Goal: Obtain resource: Download file/media

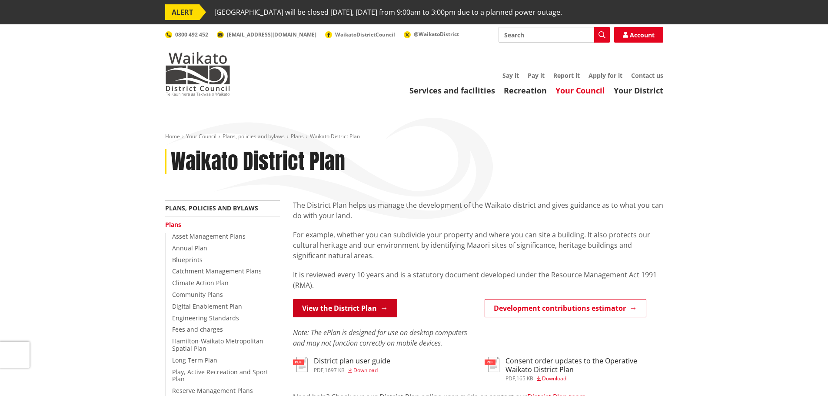
click at [346, 308] on link "View the District Plan" at bounding box center [345, 308] width 104 height 18
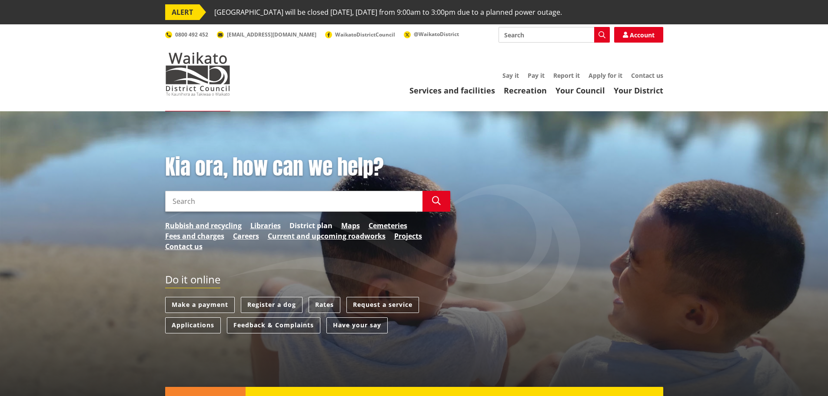
click at [321, 226] on link "District plan" at bounding box center [310, 225] width 43 height 10
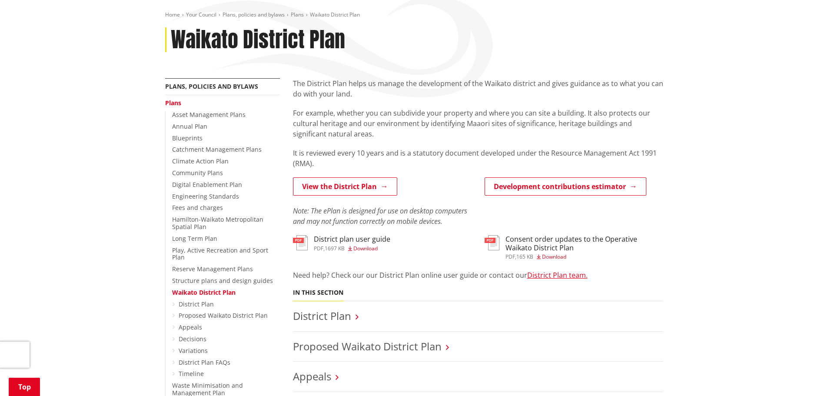
scroll to position [174, 0]
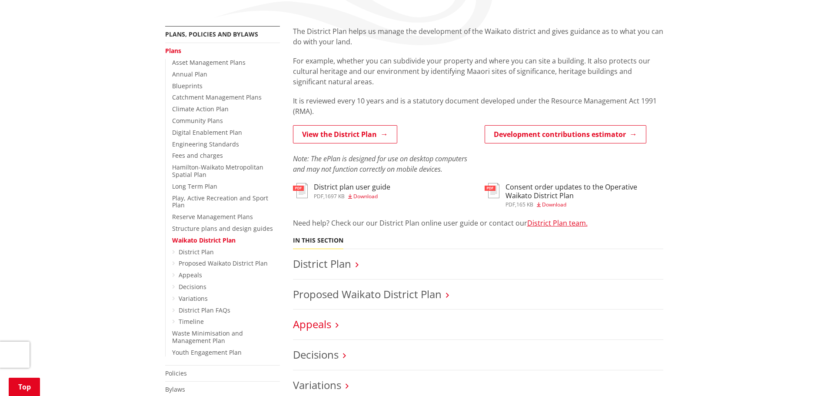
click at [314, 324] on link "Appeals" at bounding box center [312, 324] width 38 height 14
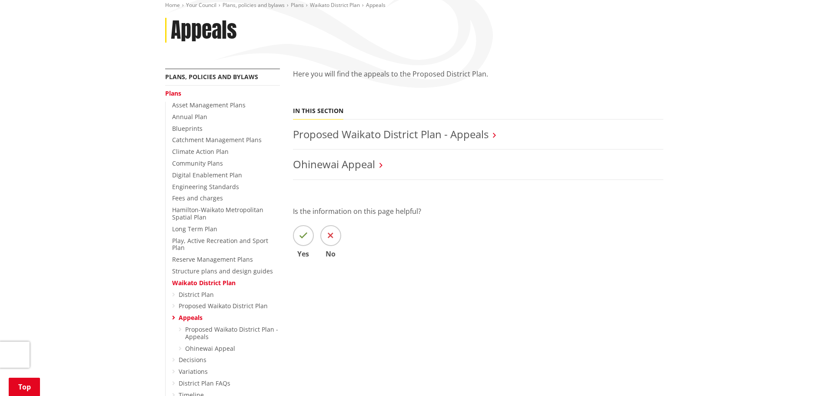
scroll to position [130, 0]
click at [409, 137] on link "Proposed Waikato District Plan - Appeals" at bounding box center [391, 135] width 196 height 14
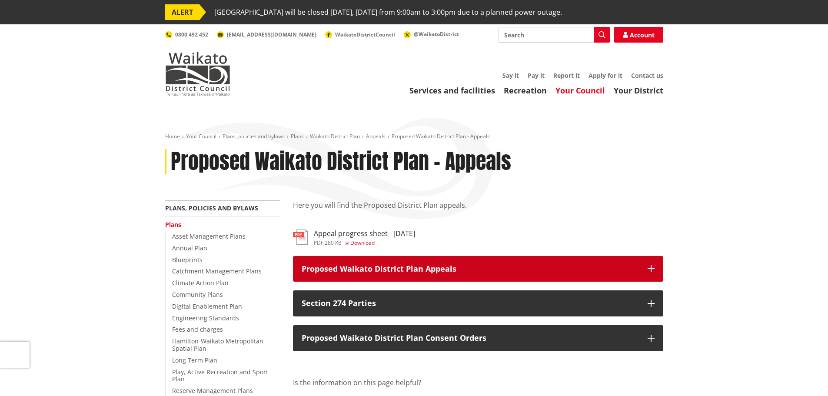
click at [650, 266] on icon "button" at bounding box center [651, 268] width 7 height 7
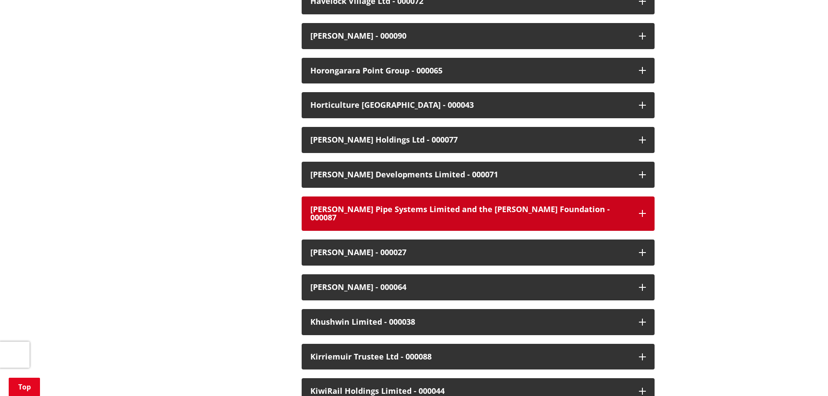
scroll to position [1087, 0]
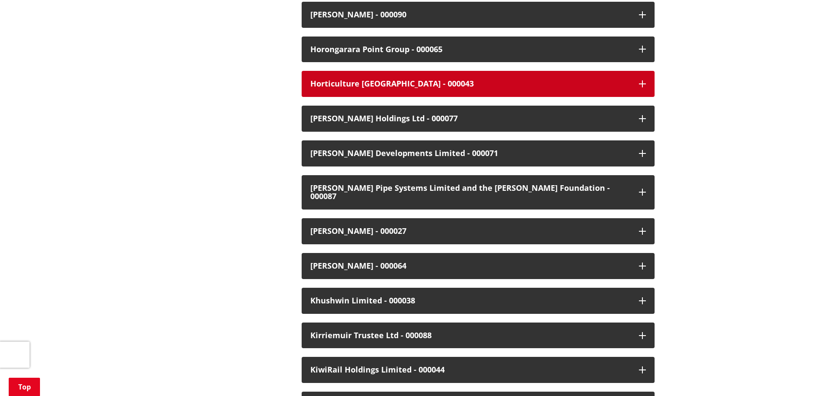
click at [392, 86] on div "Horticulture New Zealand - 000043" at bounding box center [470, 84] width 320 height 9
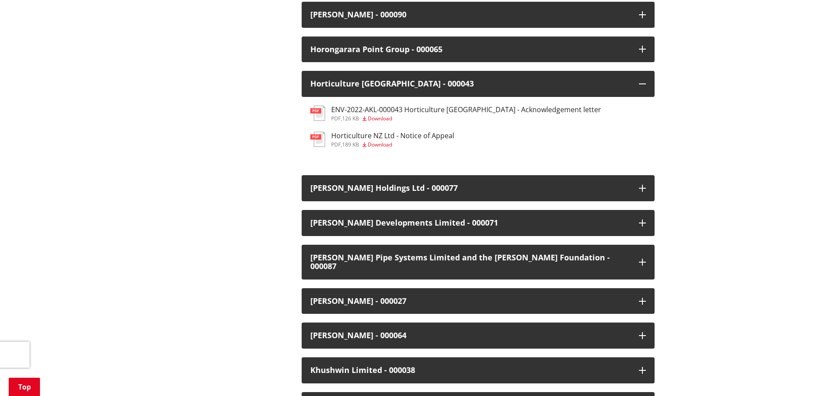
click at [385, 143] on span "Download" at bounding box center [380, 144] width 24 height 7
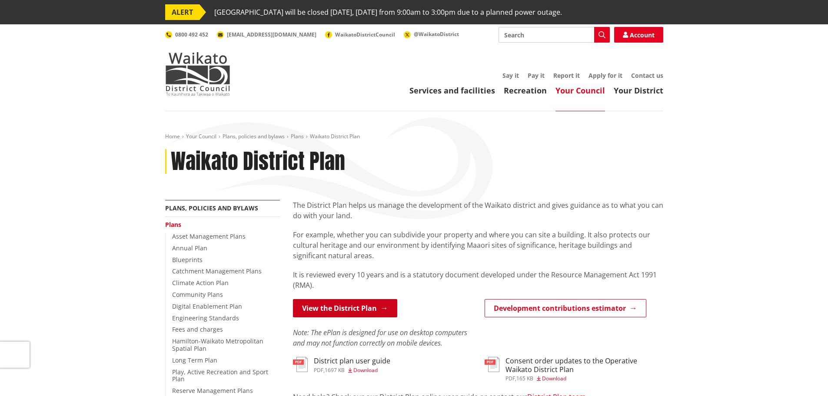
click at [338, 302] on link "View the District Plan" at bounding box center [345, 308] width 104 height 18
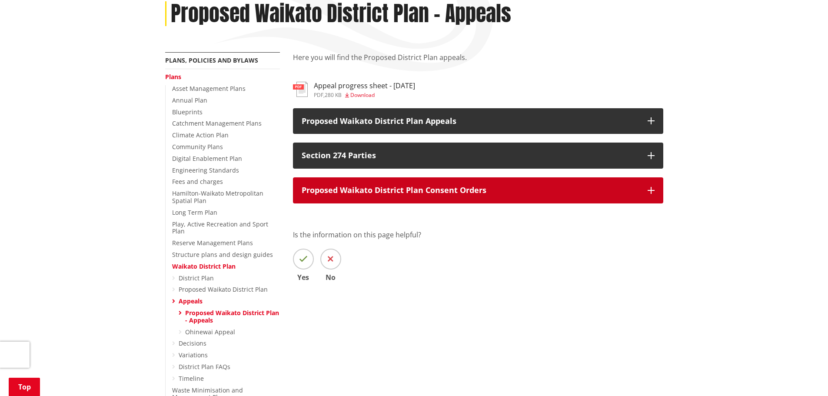
scroll to position [123, 0]
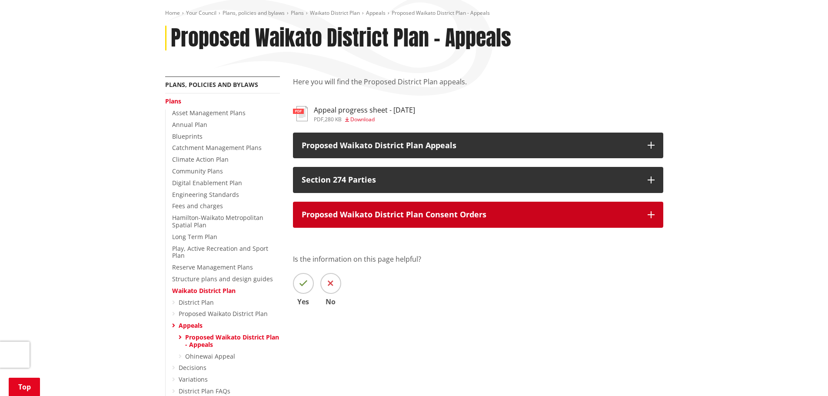
click at [651, 216] on icon "button" at bounding box center [651, 214] width 7 height 7
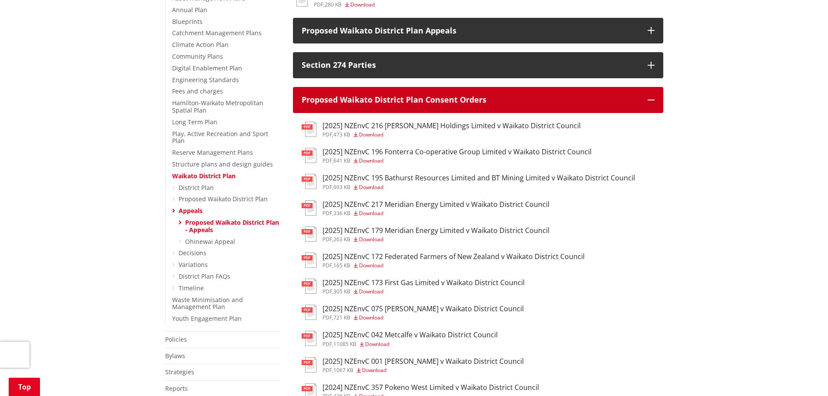
scroll to position [254, 0]
